Goal: Task Accomplishment & Management: Use online tool/utility

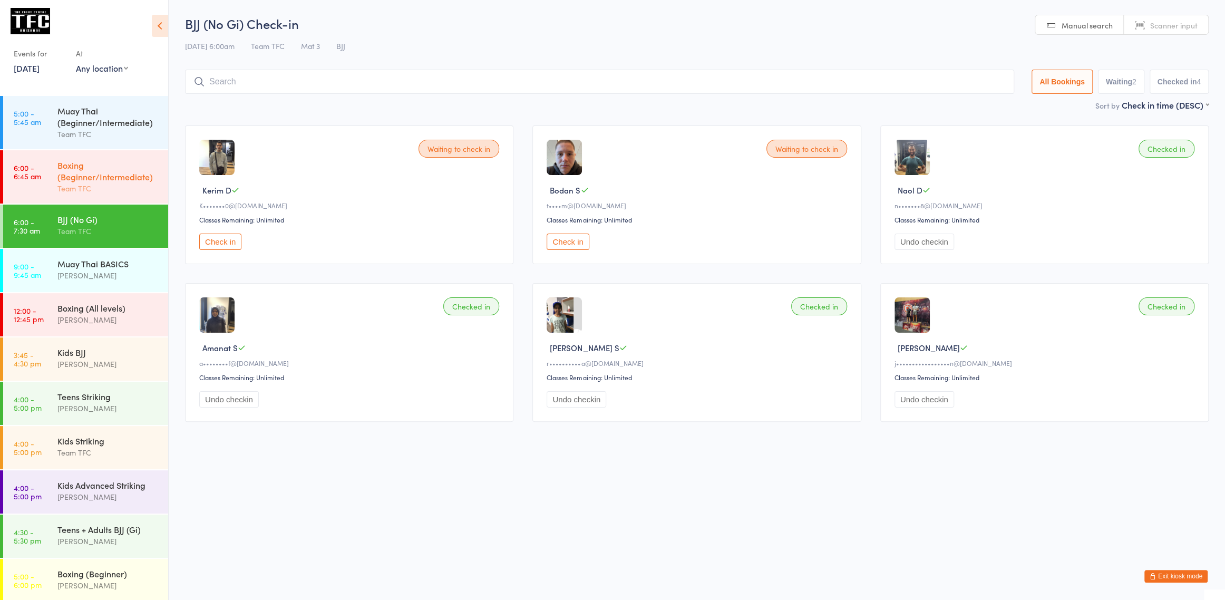
click at [52, 172] on link "6:00 - 6:45 am Boxing (Beginner/Intermediate) Team TFC" at bounding box center [85, 176] width 165 height 53
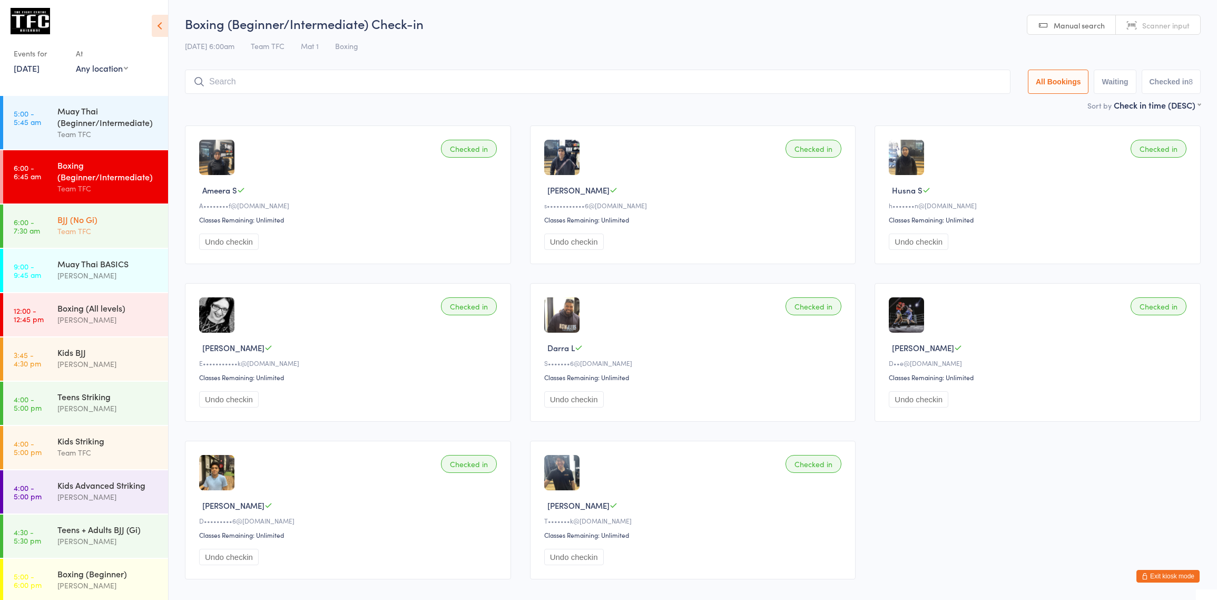
click at [66, 220] on div "BJJ (No Gi)" at bounding box center [108, 219] width 102 height 12
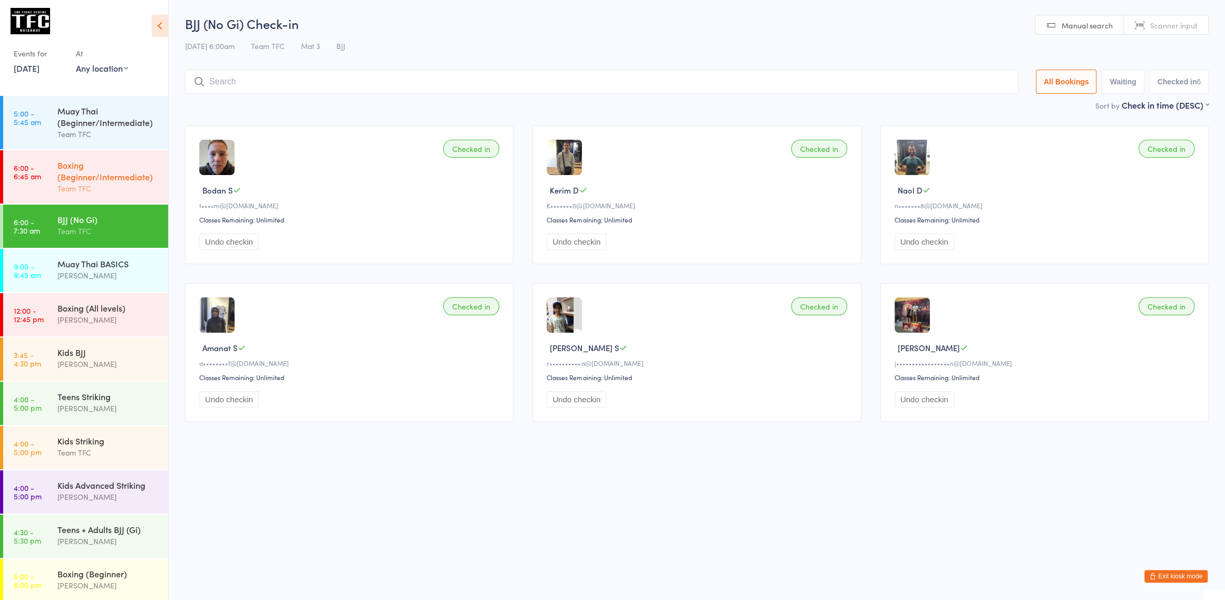
click at [79, 183] on div "Team TFC" at bounding box center [108, 188] width 102 height 12
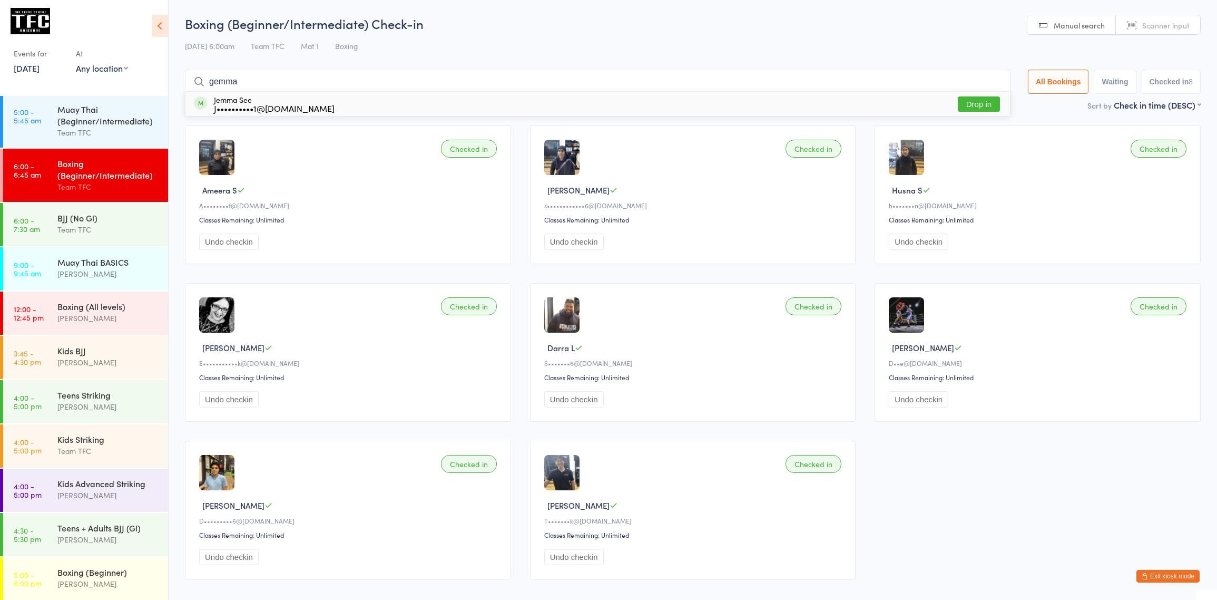
type input "gemma"
click at [972, 107] on button "Drop in" at bounding box center [979, 103] width 42 height 15
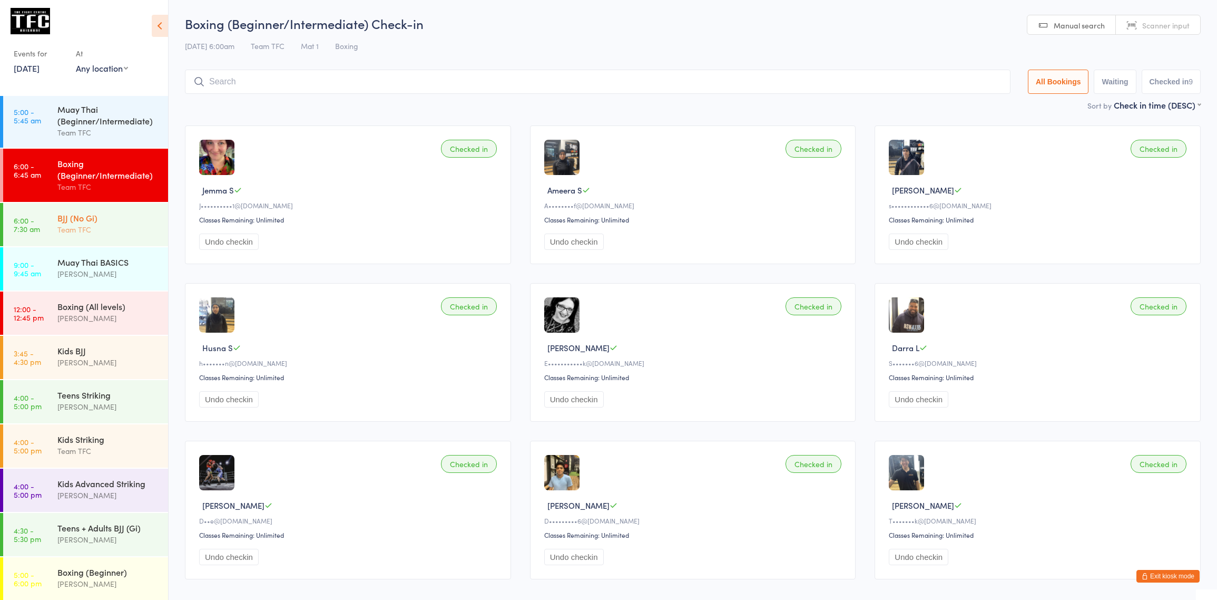
click at [125, 230] on div "Team TFC" at bounding box center [108, 229] width 102 height 12
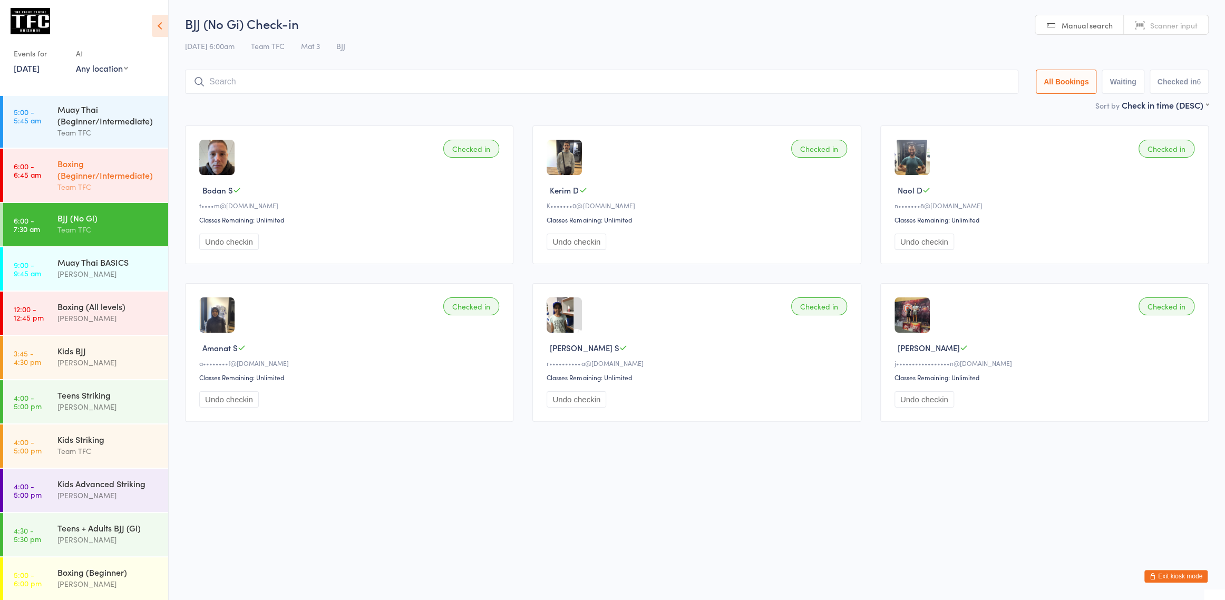
click at [113, 155] on div "Boxing (Beginner/Intermediate) Team TFC" at bounding box center [112, 175] width 111 height 53
